Goal: Transaction & Acquisition: Download file/media

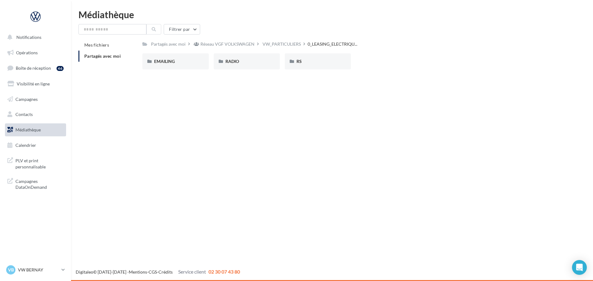
click at [28, 130] on span "Médiathèque" at bounding box center [27, 129] width 25 height 5
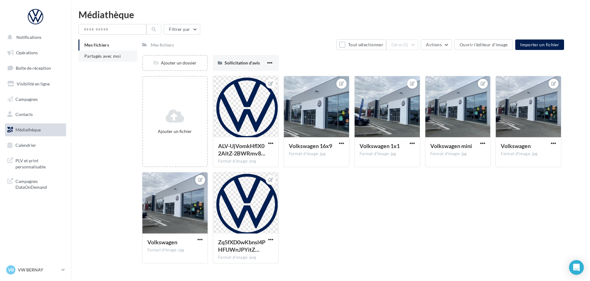
click at [115, 57] on span "Partagés avec moi" at bounding box center [102, 55] width 36 height 5
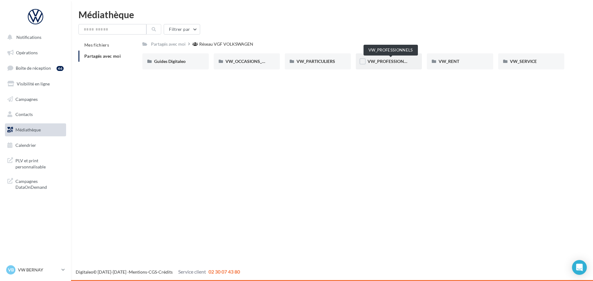
click at [390, 61] on span "VW_PROFESSIONNELS" at bounding box center [391, 61] width 47 height 5
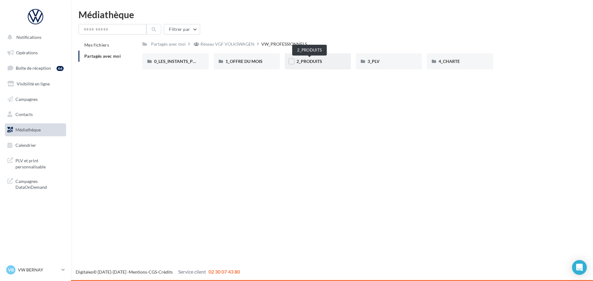
click at [308, 63] on span "2_PRODUITS" at bounding box center [310, 61] width 26 height 5
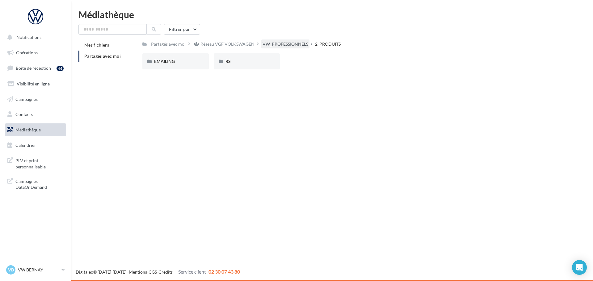
click at [266, 44] on div "VW_PROFESSIONNELS" at bounding box center [286, 44] width 46 height 6
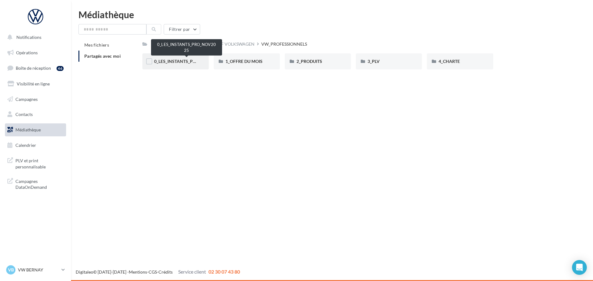
click at [180, 62] on span "0_LES_INSTANTS_PRO_NOV2025" at bounding box center [187, 61] width 66 height 5
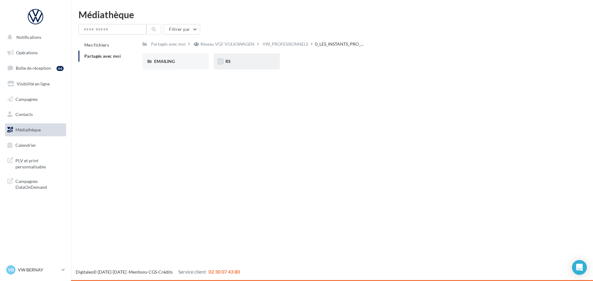
click at [221, 65] on label at bounding box center [220, 61] width 6 height 6
click at [241, 63] on div "RS" at bounding box center [246, 61] width 43 height 6
click at [176, 61] on span "GENERIQUE" at bounding box center [166, 61] width 24 height 5
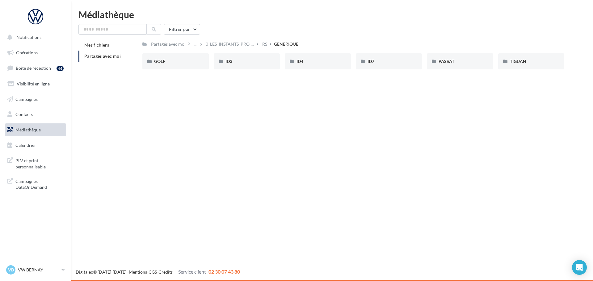
click at [176, 61] on div "GOLF" at bounding box center [175, 61] width 43 height 6
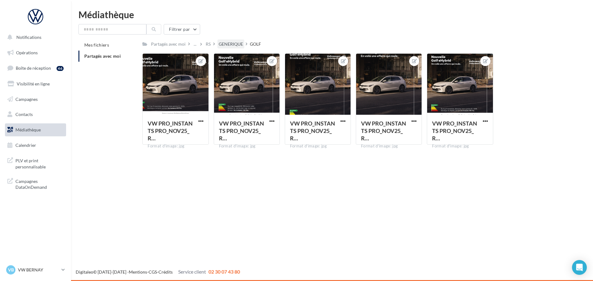
click at [223, 46] on div "GENERIQUE" at bounding box center [231, 44] width 24 height 6
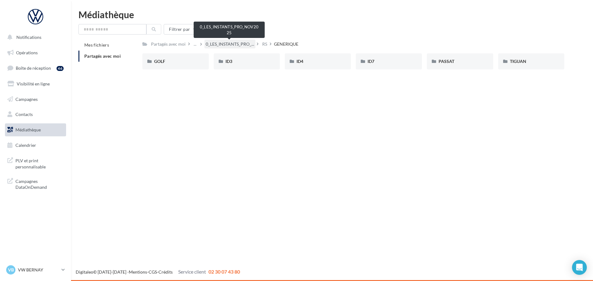
click at [230, 46] on span "0_LES_INSTANTS_PRO_..." at bounding box center [230, 44] width 48 height 6
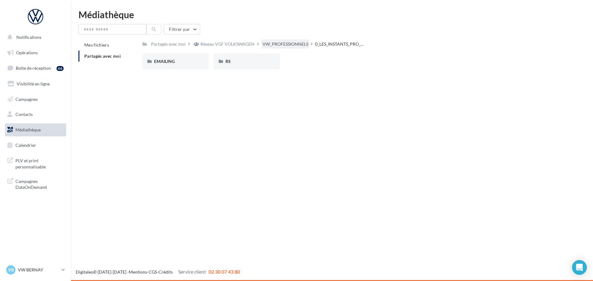
click at [271, 44] on div "VW_PROFESSIONNELS" at bounding box center [286, 44] width 46 height 6
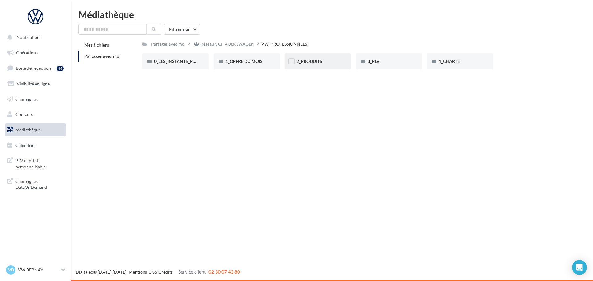
click at [322, 65] on div "2_PRODUITS" at bounding box center [318, 61] width 66 height 16
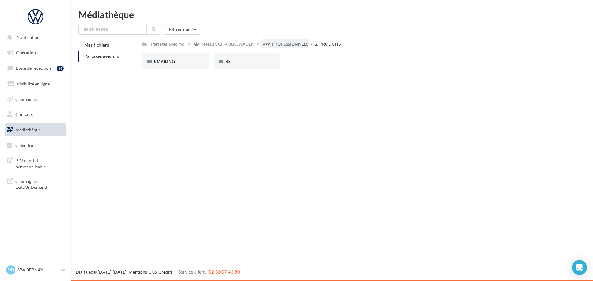
click at [295, 45] on div "VW_PROFESSIONNELS" at bounding box center [286, 44] width 46 height 6
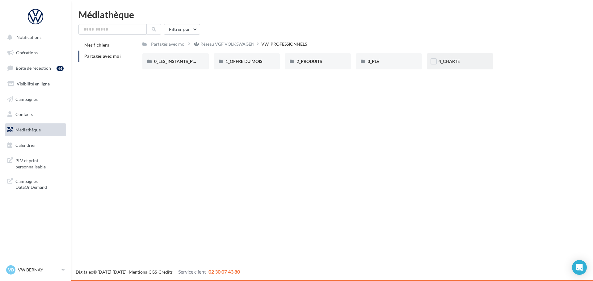
click at [463, 64] on div "4_CHARTE" at bounding box center [460, 61] width 43 height 6
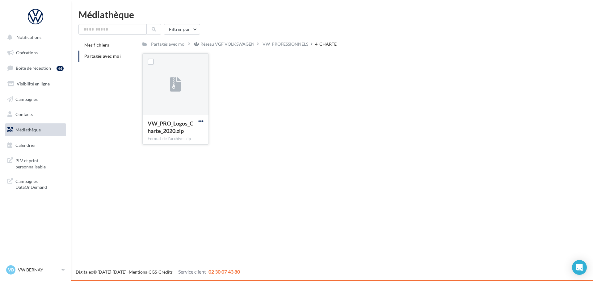
click at [202, 121] on span "button" at bounding box center [200, 121] width 5 height 5
click at [183, 133] on button "Télécharger" at bounding box center [174, 133] width 62 height 16
